Goal: Contribute content

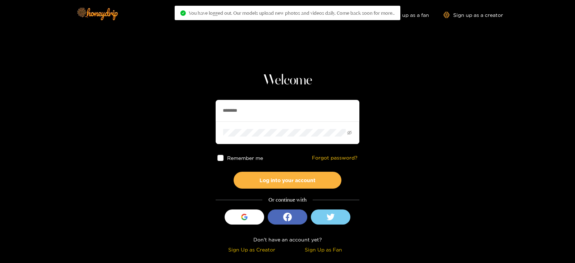
drag, startPoint x: 272, startPoint y: 102, endPoint x: 183, endPoint y: 109, distance: 88.8
click at [183, 109] on section "Welcome ******** Remember me Forgot password? Log into your account Or continue…" at bounding box center [287, 128] width 575 height 256
type input "**********"
click at [234, 172] on button "Log into your account" at bounding box center [288, 180] width 108 height 17
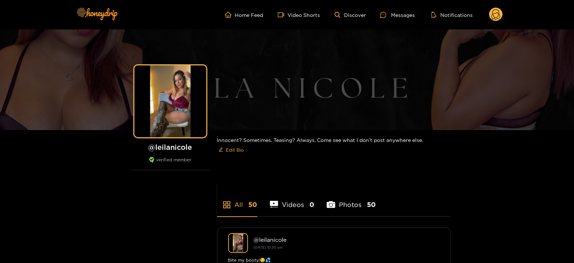
click at [498, 13] on circle at bounding box center [496, 15] width 14 height 14
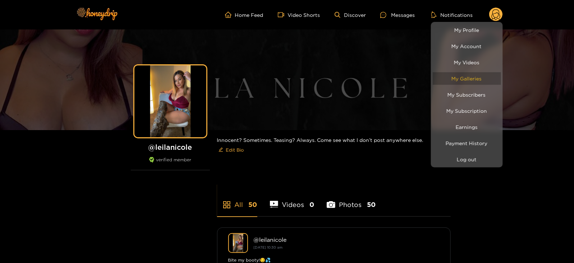
click at [453, 82] on link "My Galleries" at bounding box center [467, 78] width 68 height 13
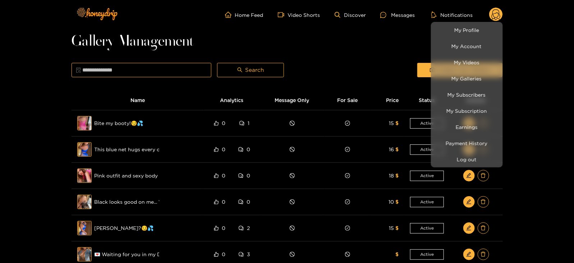
click at [371, 65] on div at bounding box center [287, 131] width 574 height 263
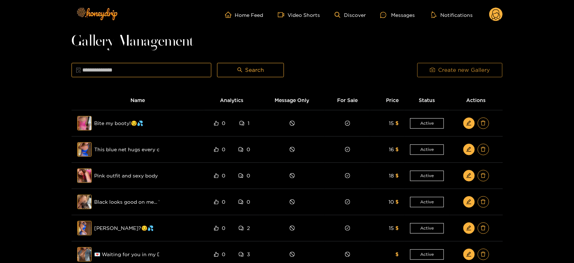
click at [428, 74] on button "Create new Gallery" at bounding box center [459, 70] width 85 height 14
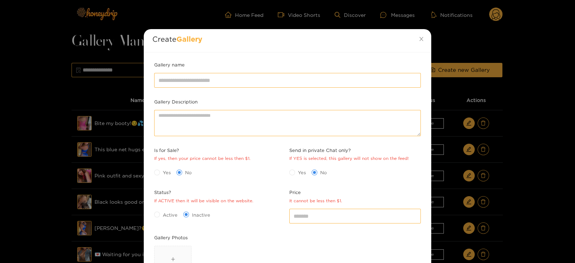
scroll to position [7, 0]
click at [160, 171] on span "Yes" at bounding box center [167, 172] width 14 height 7
click at [162, 208] on div "Active Inactive" at bounding box center [220, 214] width 132 height 12
click at [162, 213] on span "Active" at bounding box center [170, 214] width 20 height 7
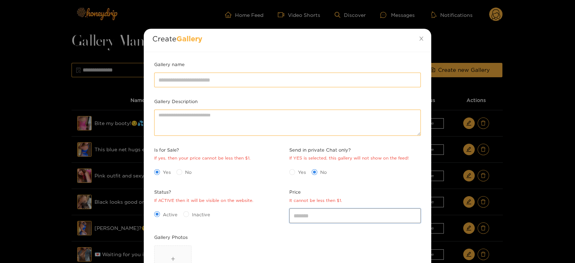
click at [335, 212] on input "*" at bounding box center [355, 215] width 132 height 14
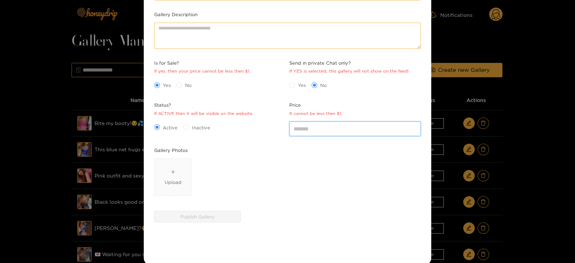
scroll to position [95, 0]
type input "**"
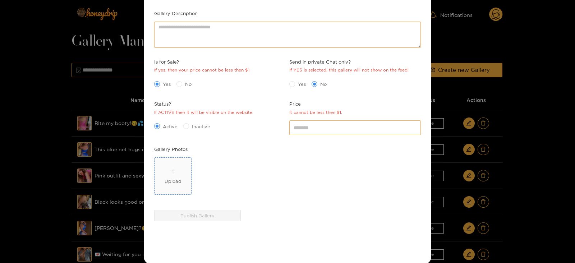
click at [172, 180] on div "Upload" at bounding box center [173, 181] width 17 height 7
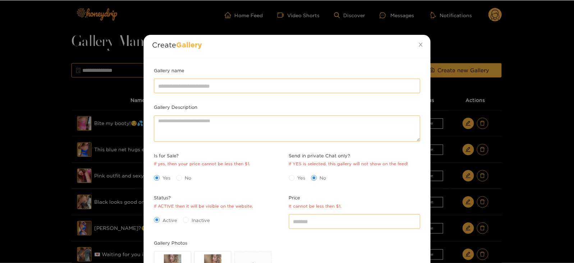
scroll to position [0, 0]
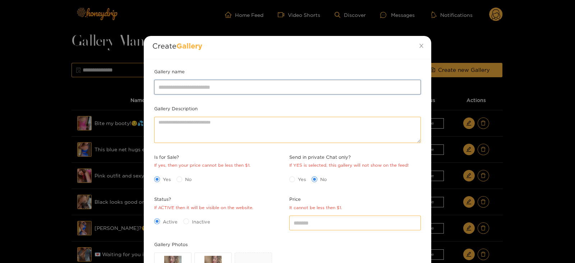
click at [178, 82] on input "Gallery name" at bounding box center [287, 87] width 267 height 14
type input "**********"
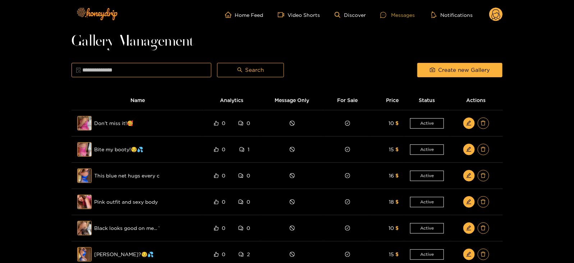
click at [397, 14] on div "Messages" at bounding box center [397, 15] width 35 height 8
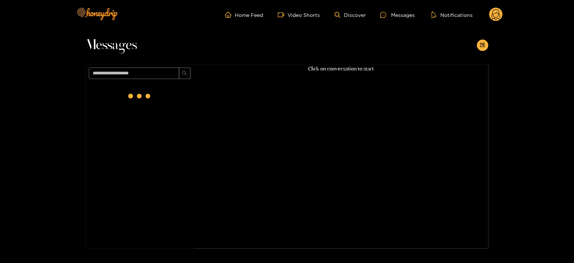
click at [497, 17] on icon at bounding box center [496, 15] width 9 height 13
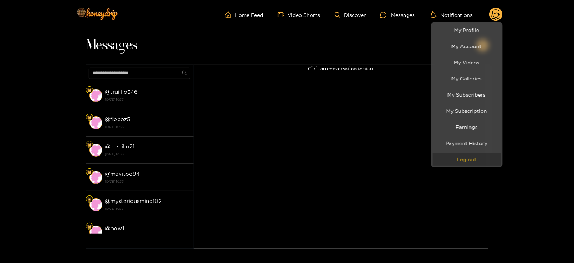
click at [451, 159] on button "Log out" at bounding box center [467, 159] width 68 height 13
